Goal: Find specific page/section: Find specific page/section

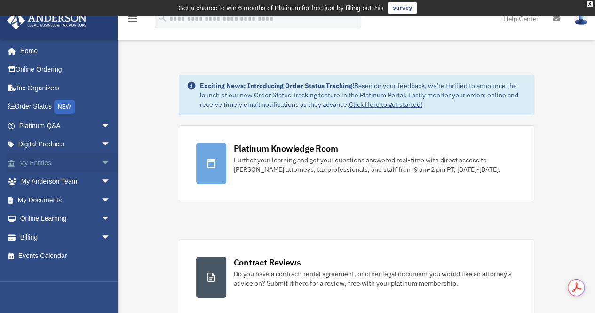
click at [49, 155] on link "My Entities arrow_drop_down" at bounding box center [66, 162] width 118 height 19
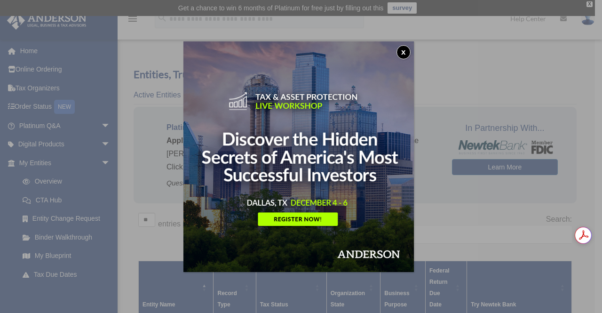
click at [405, 43] on img at bounding box center [298, 156] width 230 height 230
click at [407, 54] on button "x" at bounding box center [403, 52] width 14 height 14
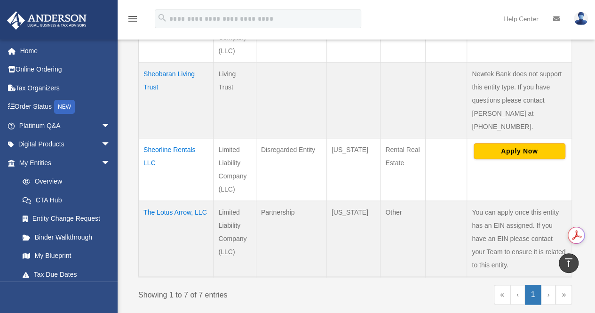
scroll to position [517, 0]
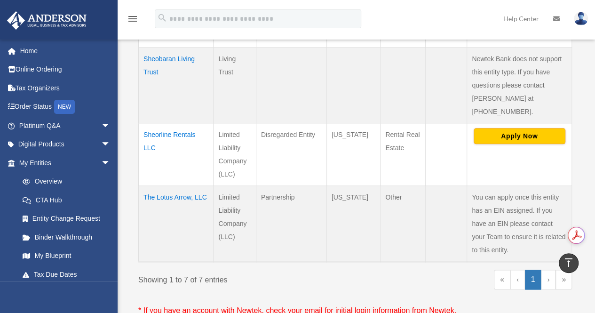
click at [406, 222] on table "Entity Name Record Type Tax Status Organization State Business Purpose Federal …" at bounding box center [355, 2] width 434 height 519
